Goal: Information Seeking & Learning: Learn about a topic

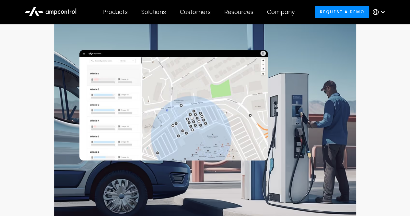
scroll to position [97, 0]
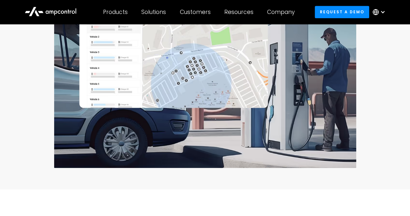
scroll to position [130, 0]
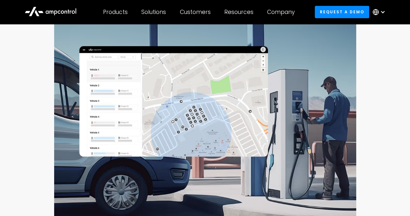
click at [234, 84] on img at bounding box center [205, 115] width 302 height 204
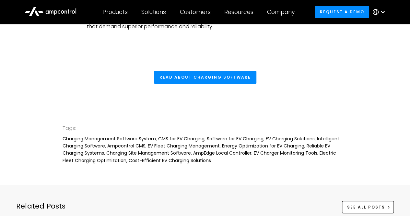
scroll to position [2433, 0]
